Goal: Task Accomplishment & Management: Complete application form

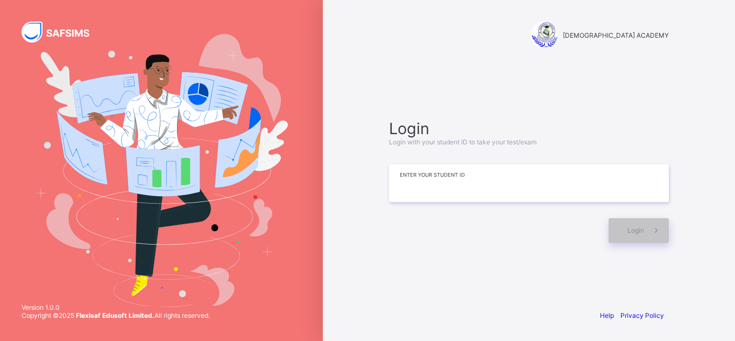
click at [420, 198] on input at bounding box center [529, 183] width 280 height 38
type input "**********"
click at [649, 236] on span at bounding box center [656, 230] width 25 height 25
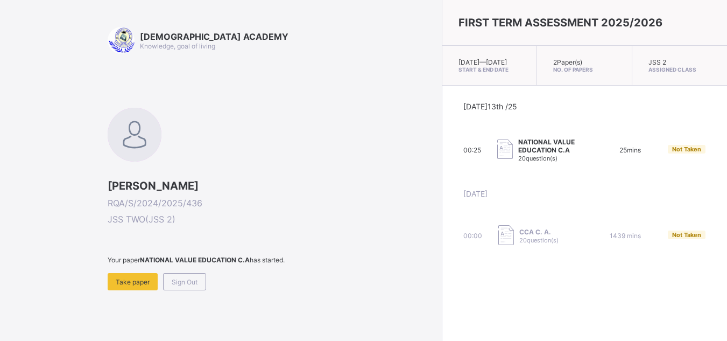
click at [121, 290] on div "RAUDHATUL QUR'AN ACADEMY Knowledge, goal of living [PERSON_NAME]/S/2024/2025/43…" at bounding box center [272, 219] width 329 height 385
click at [124, 280] on span "Take paper" at bounding box center [133, 282] width 34 height 8
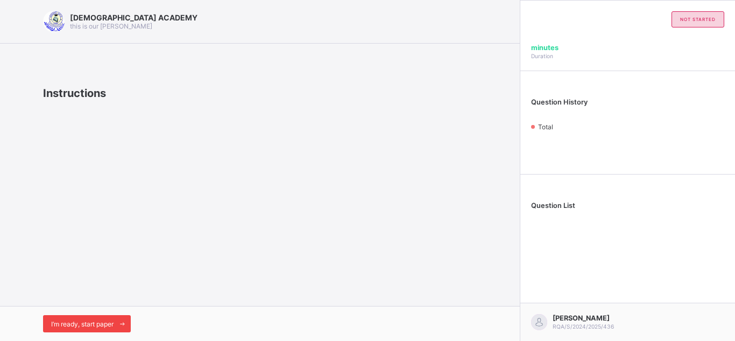
click at [103, 321] on span "I’m ready, start paper" at bounding box center [82, 324] width 62 height 8
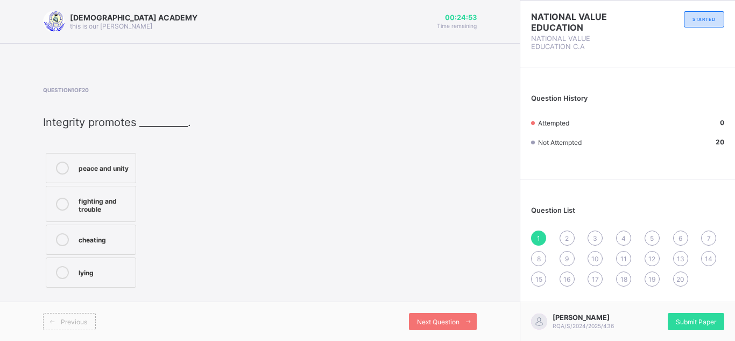
click at [95, 173] on div "peace and unity" at bounding box center [105, 167] width 52 height 13
click at [449, 318] on span "Next Question" at bounding box center [438, 322] width 43 height 8
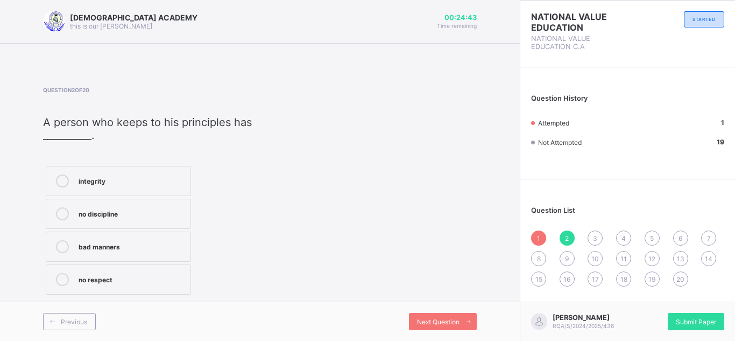
click at [113, 183] on div "integrity" at bounding box center [132, 179] width 107 height 11
click at [434, 319] on span "Next Question" at bounding box center [438, 322] width 43 height 8
click at [154, 182] on div "corruption and cheating" at bounding box center [133, 179] width 108 height 11
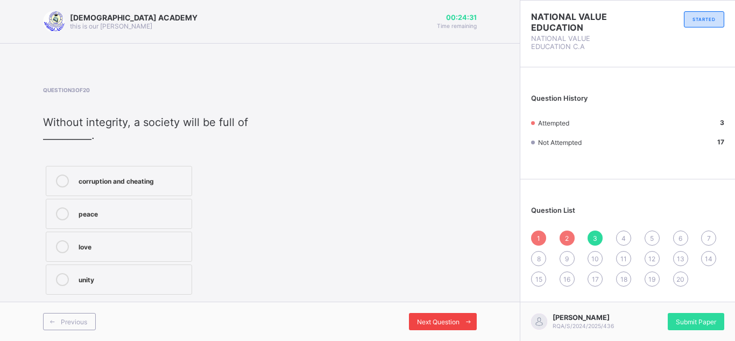
click at [454, 316] on div "Next Question" at bounding box center [443, 321] width 68 height 17
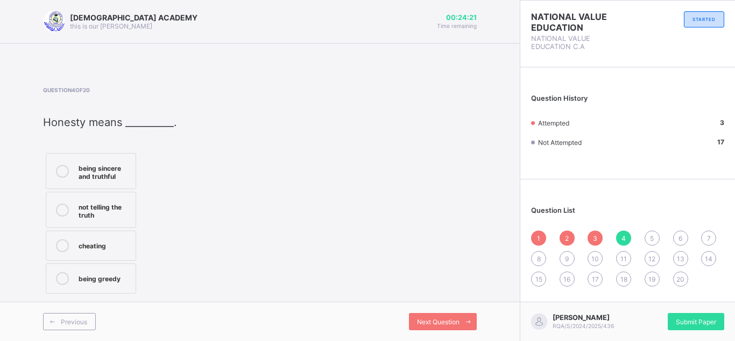
click at [91, 164] on div "being sincere and truthful" at bounding box center [105, 170] width 52 height 19
click at [423, 313] on div "Next Question" at bounding box center [443, 321] width 68 height 17
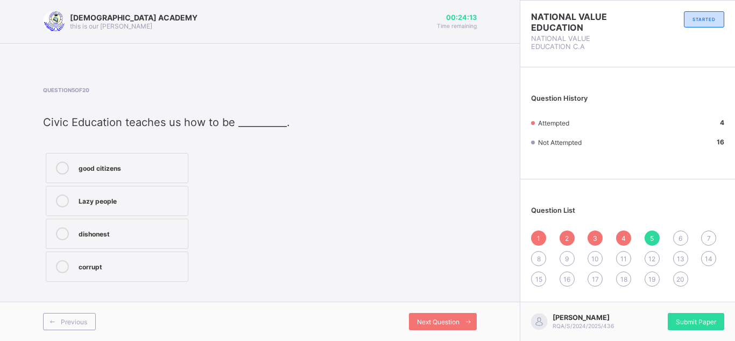
click at [82, 175] on label "good citizens" at bounding box center [117, 168] width 143 height 30
click at [459, 328] on div "Next Question" at bounding box center [443, 321] width 68 height 17
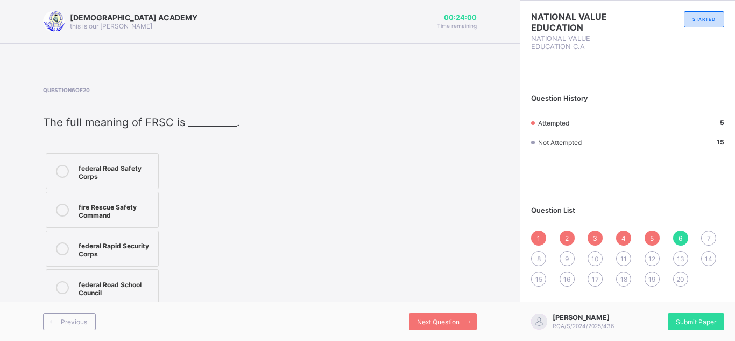
click at [108, 170] on div "federal Road Safety Corps" at bounding box center [116, 170] width 74 height 19
click at [430, 318] on span "Next Question" at bounding box center [438, 322] width 43 height 8
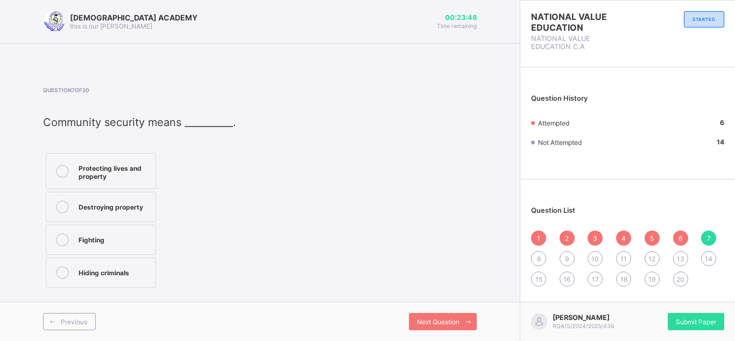
click at [108, 185] on label "Protecting lives and property" at bounding box center [101, 171] width 110 height 36
click at [448, 315] on div "Next Question" at bounding box center [443, 321] width 68 height 17
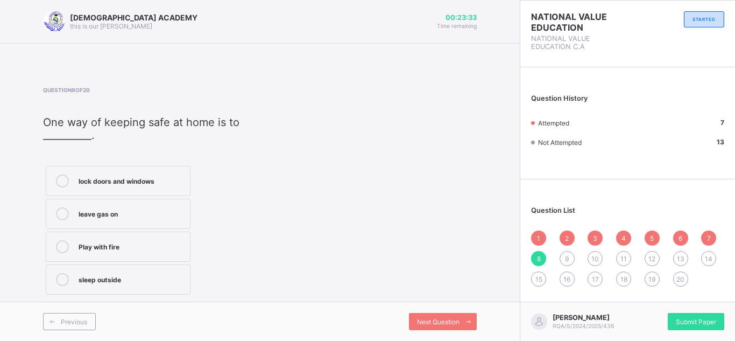
click at [142, 174] on div "lock doors and windows" at bounding box center [132, 179] width 106 height 11
click at [445, 325] on span "Next Question" at bounding box center [438, 322] width 43 height 8
drag, startPoint x: 445, startPoint y: 325, endPoint x: 386, endPoint y: 293, distance: 67.4
click at [386, 293] on div "Question 9 of 20 Which of the following helps to prevent accidents? Obeying tra…" at bounding box center [260, 192] width 434 height 210
click at [131, 178] on div "Obeying traffic rules" at bounding box center [132, 179] width 107 height 11
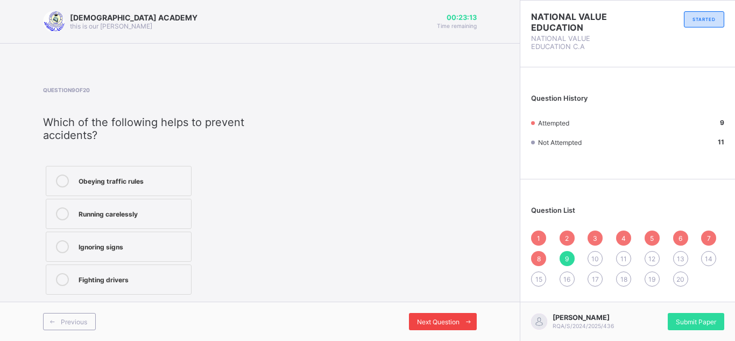
click at [424, 321] on span "Next Question" at bounding box center [438, 322] width 43 height 8
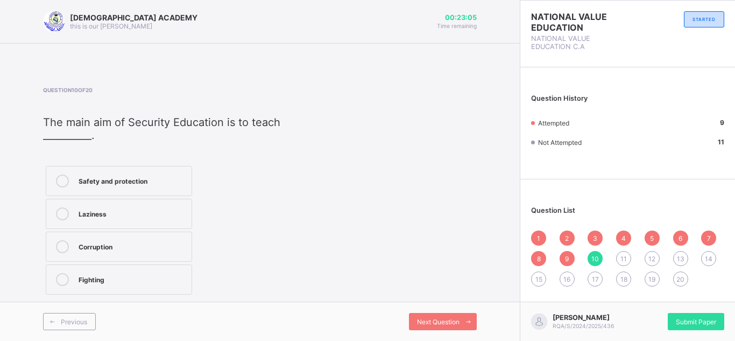
click at [164, 181] on div "Safety and protection" at bounding box center [133, 179] width 108 height 11
click at [422, 316] on div "Next Question" at bounding box center [443, 321] width 68 height 17
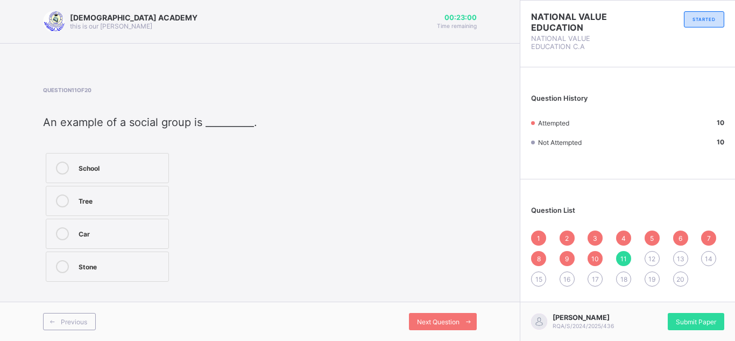
click at [597, 257] on span "10" at bounding box center [596, 259] width 8 height 8
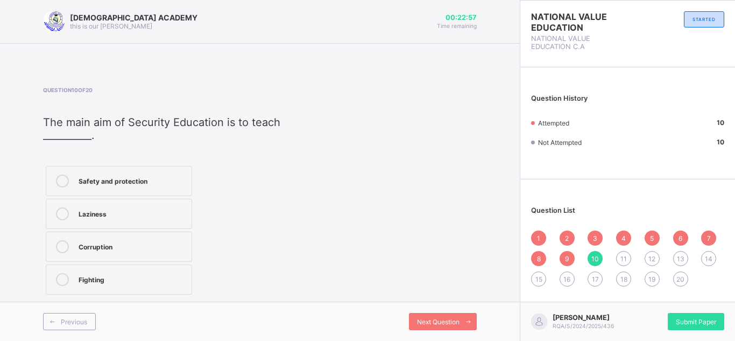
click at [622, 255] on span "11" at bounding box center [624, 259] width 6 height 8
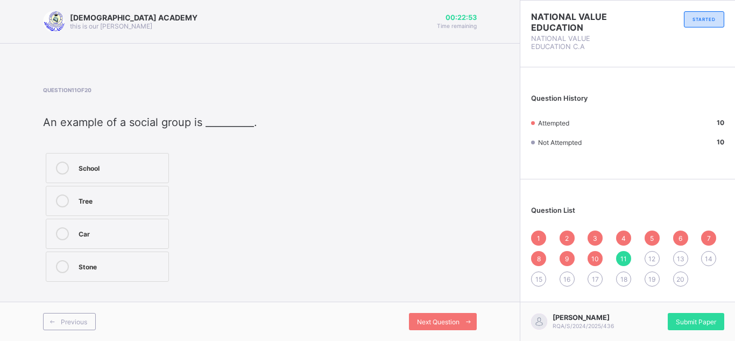
click at [115, 171] on div "School" at bounding box center [121, 166] width 85 height 11
click at [427, 310] on div "Previous Next Question" at bounding box center [260, 320] width 520 height 39
click at [429, 318] on span "Next Question" at bounding box center [438, 322] width 43 height 8
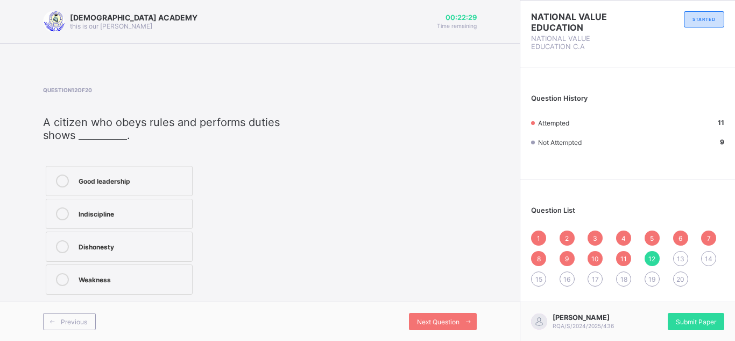
click at [123, 178] on div "Good leadership" at bounding box center [133, 179] width 108 height 11
click at [437, 320] on span "Next Question" at bounding box center [438, 322] width 43 height 8
click at [124, 184] on div "Facts about society" at bounding box center [131, 179] width 105 height 11
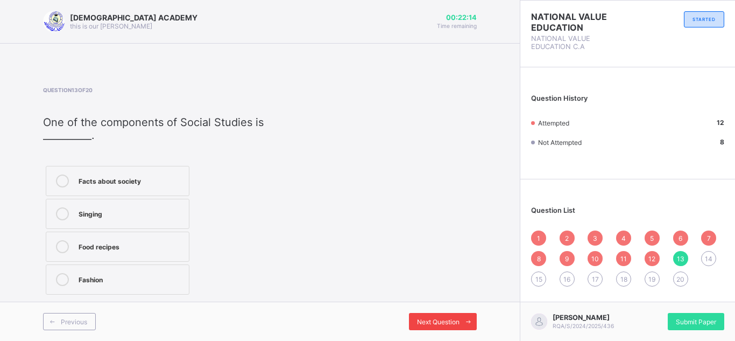
click at [432, 325] on span "Next Question" at bounding box center [438, 322] width 43 height 8
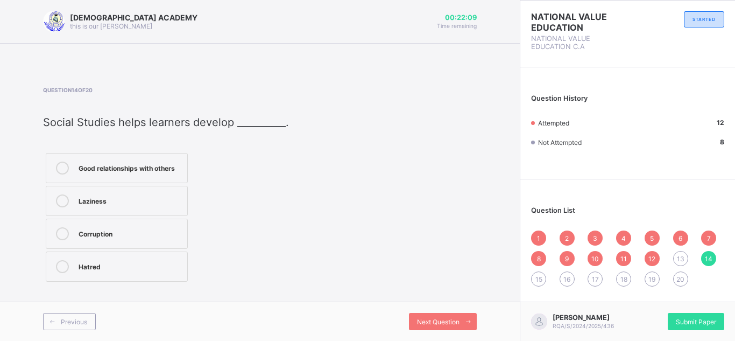
click at [150, 163] on div "Good relationships with others" at bounding box center [130, 166] width 103 height 11
click at [449, 321] on span "Next Question" at bounding box center [438, 322] width 43 height 8
click at [141, 172] on div "Following good examples" at bounding box center [125, 167] width 92 height 13
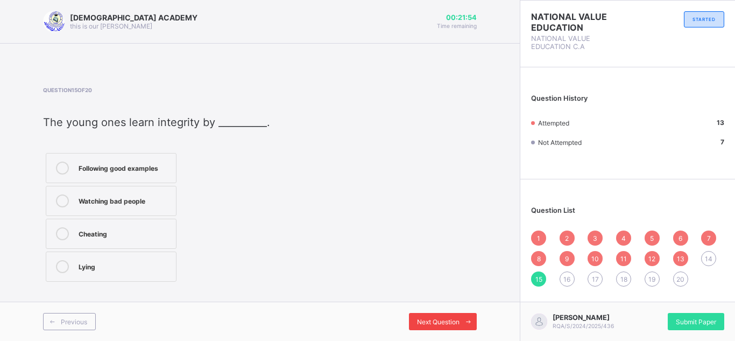
click at [440, 319] on span "Next Question" at bounding box center [438, 322] width 43 height 8
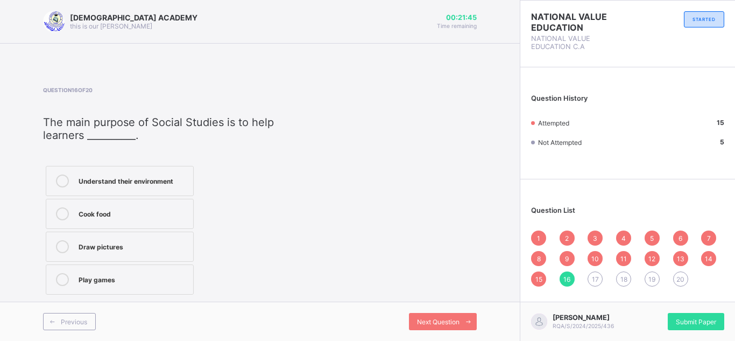
click at [148, 184] on div "Understand their environment" at bounding box center [133, 179] width 109 height 11
click at [431, 316] on div "Next Question" at bounding box center [443, 321] width 68 height 17
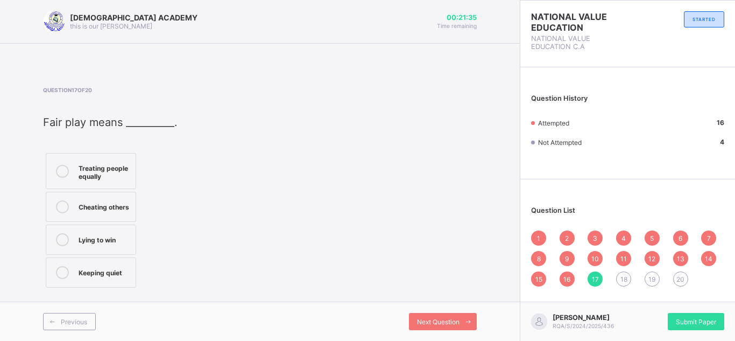
click at [115, 163] on div "Treating people equally" at bounding box center [105, 170] width 52 height 19
click at [428, 318] on span "Next Question" at bounding box center [438, 322] width 43 height 8
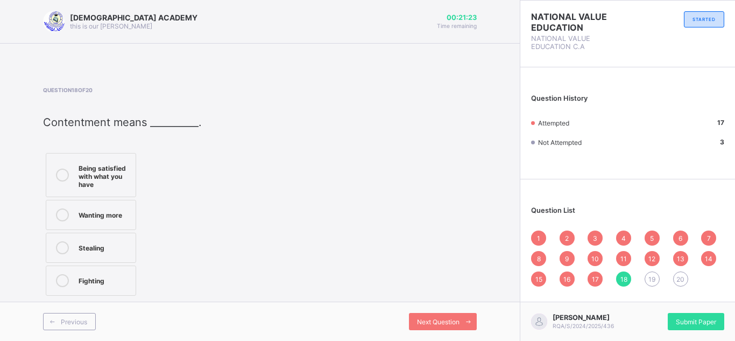
click at [76, 172] on label "Being satisfied with what you have" at bounding box center [91, 175] width 90 height 44
click at [444, 320] on span "Next Question" at bounding box center [438, 322] width 43 height 8
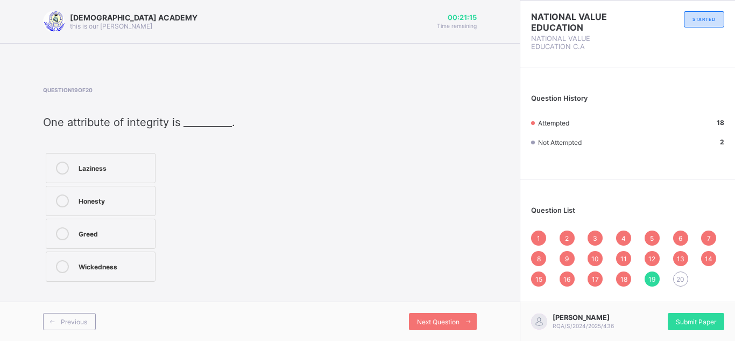
click at [109, 203] on div "Honesty" at bounding box center [114, 199] width 71 height 11
click at [452, 314] on div "Next Question" at bounding box center [443, 321] width 68 height 17
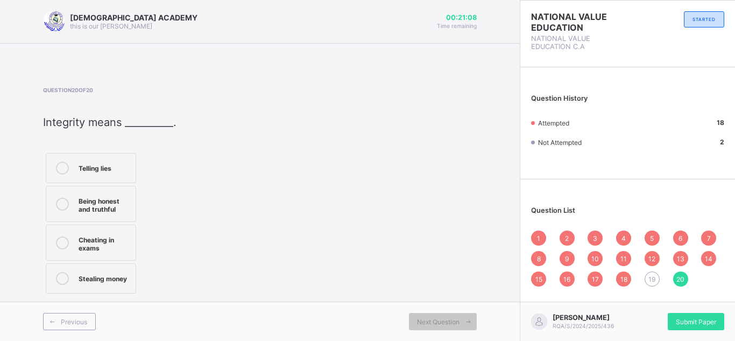
click at [85, 202] on div "Being honest and truthful" at bounding box center [105, 203] width 52 height 19
click at [535, 236] on div "1" at bounding box center [538, 237] width 15 height 15
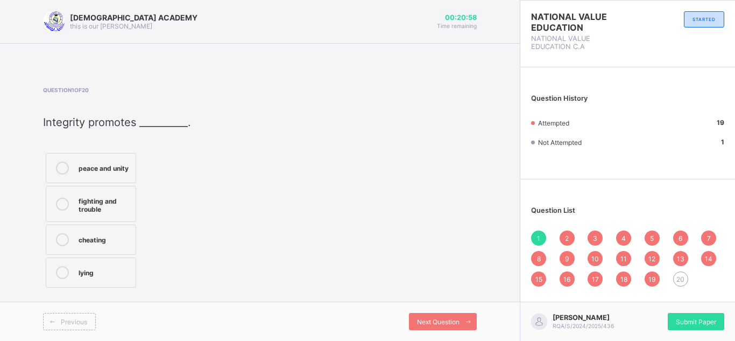
click at [535, 236] on div "1" at bounding box center [538, 237] width 15 height 15
click at [460, 323] on span at bounding box center [468, 321] width 17 height 17
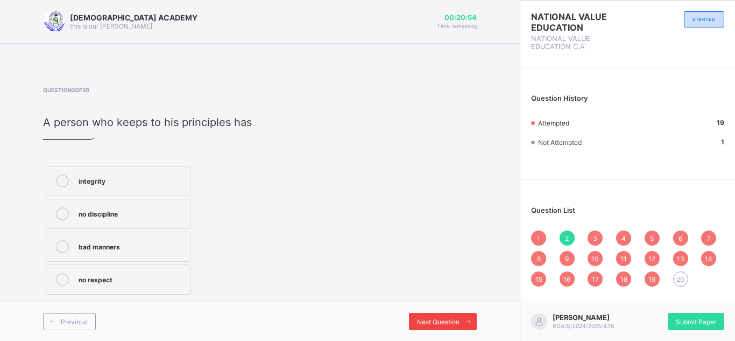
click at [460, 323] on span at bounding box center [468, 321] width 17 height 17
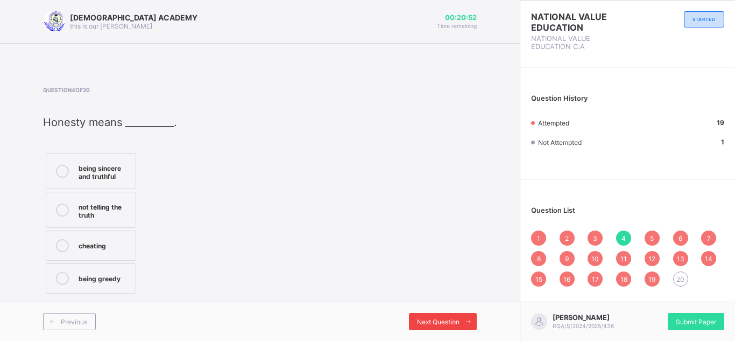
click at [460, 323] on span at bounding box center [468, 321] width 17 height 17
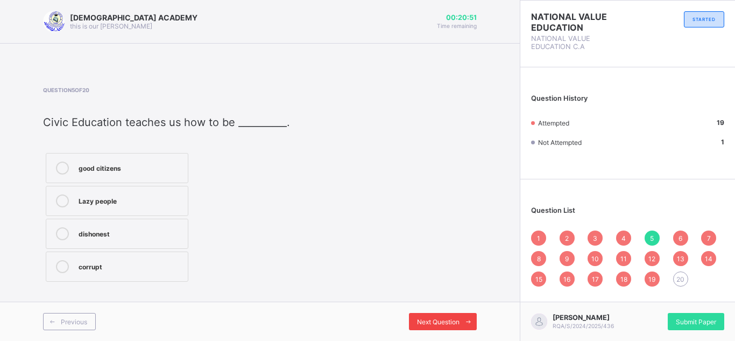
click at [460, 323] on span at bounding box center [468, 321] width 17 height 17
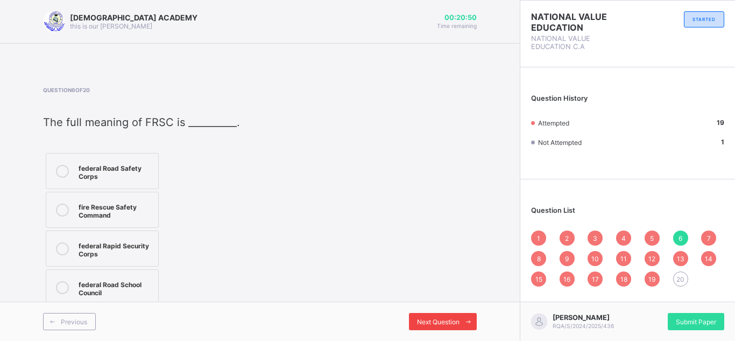
click at [460, 323] on span at bounding box center [468, 321] width 17 height 17
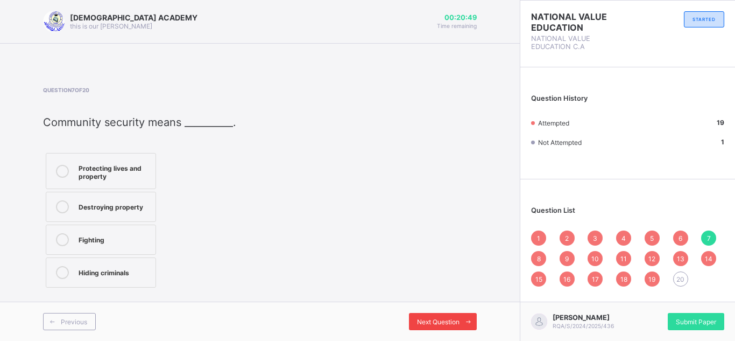
click at [460, 323] on span at bounding box center [468, 321] width 17 height 17
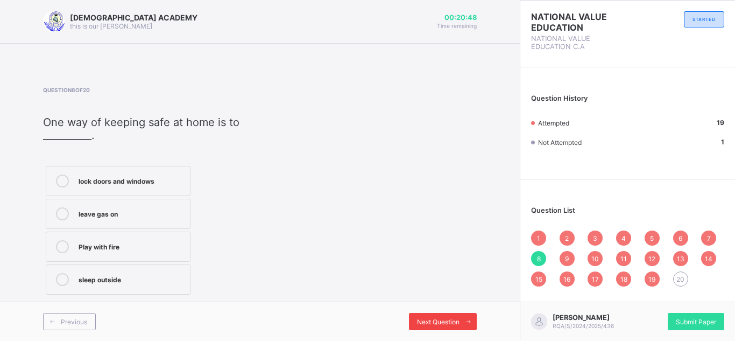
click at [460, 323] on span at bounding box center [468, 321] width 17 height 17
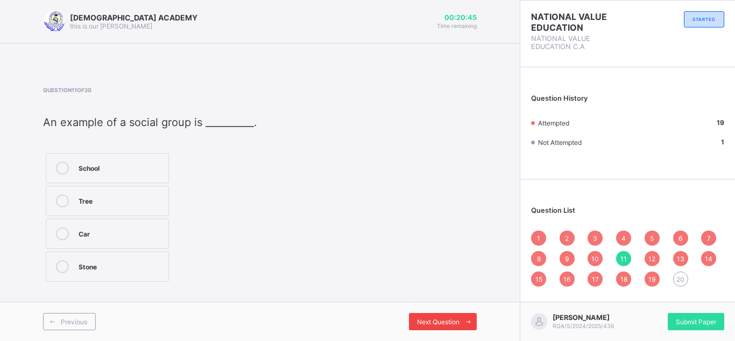
click at [460, 323] on span at bounding box center [468, 321] width 17 height 17
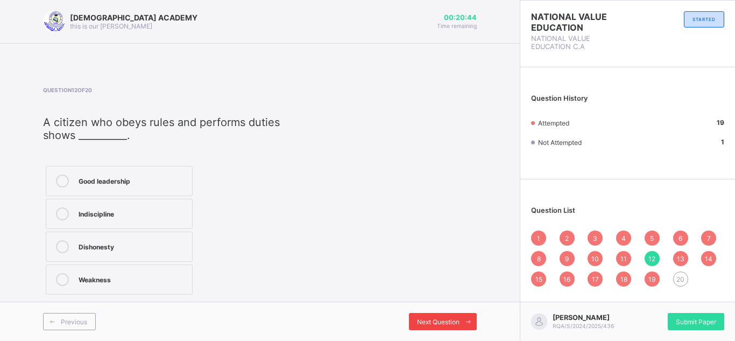
click at [460, 323] on span at bounding box center [468, 321] width 17 height 17
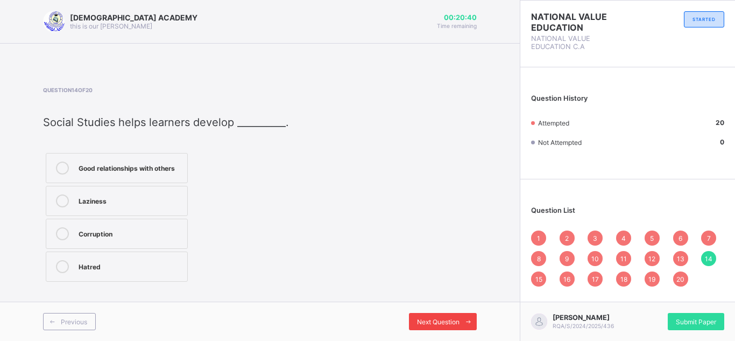
click at [460, 323] on span at bounding box center [468, 321] width 17 height 17
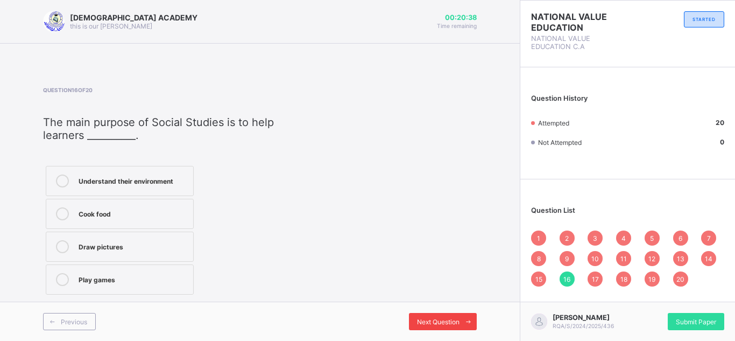
click at [460, 323] on span at bounding box center [468, 321] width 17 height 17
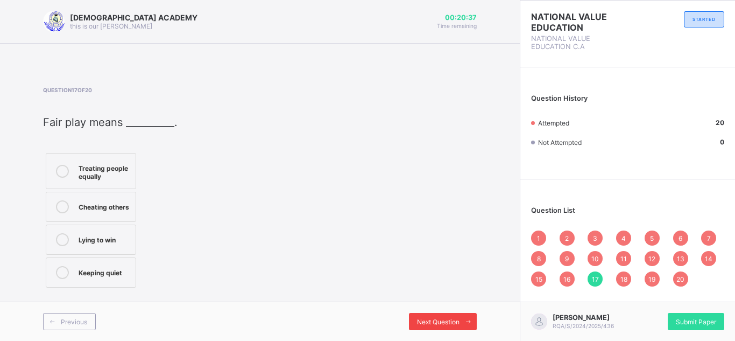
click at [460, 324] on span at bounding box center [468, 321] width 17 height 17
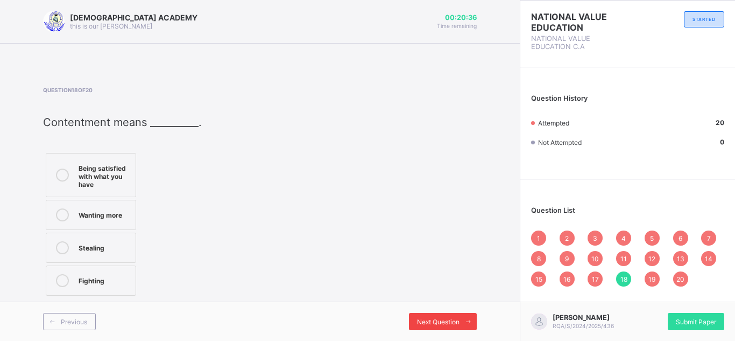
click at [460, 324] on span at bounding box center [468, 321] width 17 height 17
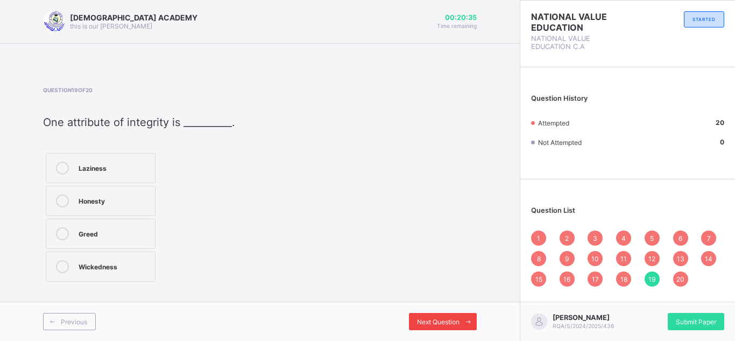
click at [460, 324] on span at bounding box center [468, 321] width 17 height 17
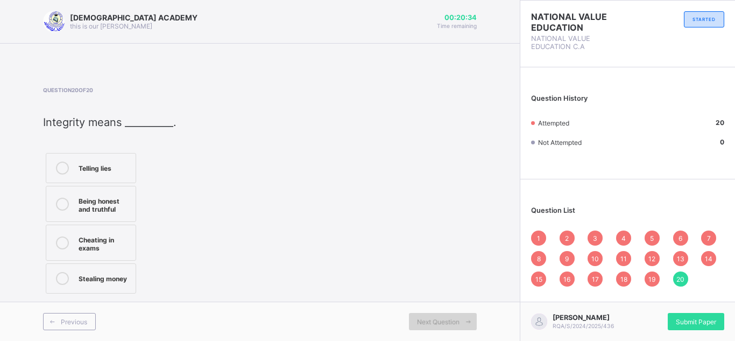
click at [460, 324] on span at bounding box center [468, 321] width 17 height 17
click at [703, 313] on div "Submit Paper" at bounding box center [696, 321] width 57 height 17
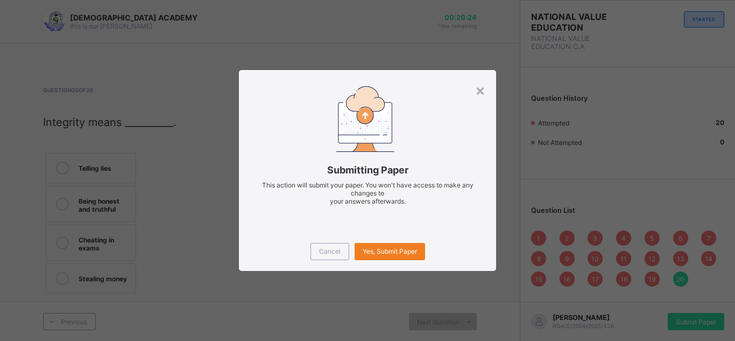
click at [538, 187] on div "× Submitting Paper This action will submit your paper. You won't have access to…" at bounding box center [367, 170] width 735 height 341
click at [329, 251] on span "Cancel" at bounding box center [330, 251] width 22 height 8
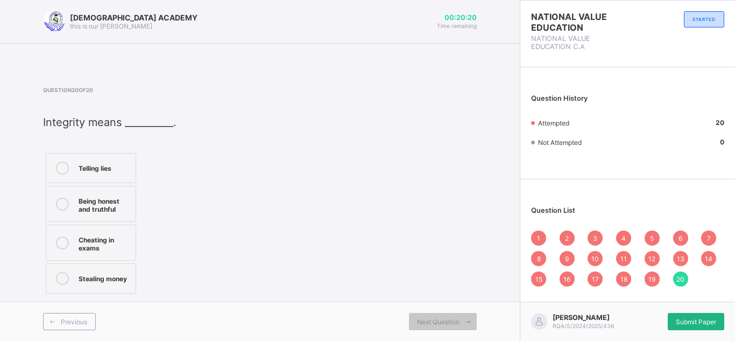
click at [685, 318] on span "Submit Paper" at bounding box center [696, 322] width 40 height 8
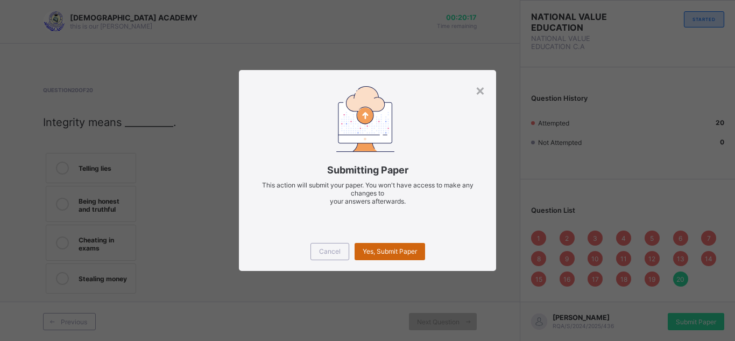
click at [399, 248] on span "Yes, Submit Paper" at bounding box center [390, 251] width 54 height 8
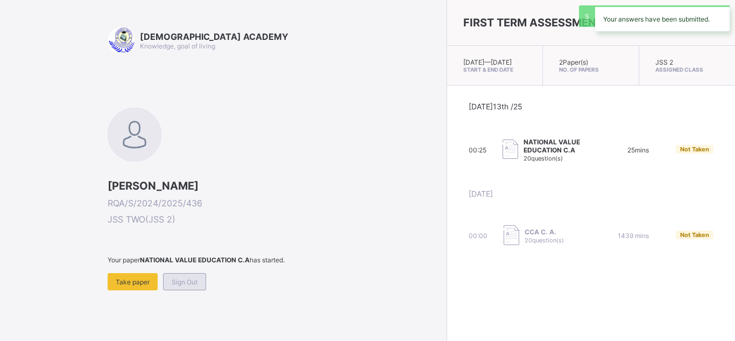
click at [183, 278] on span "Sign Out" at bounding box center [185, 282] width 26 height 8
